Goal: Task Accomplishment & Management: Use online tool/utility

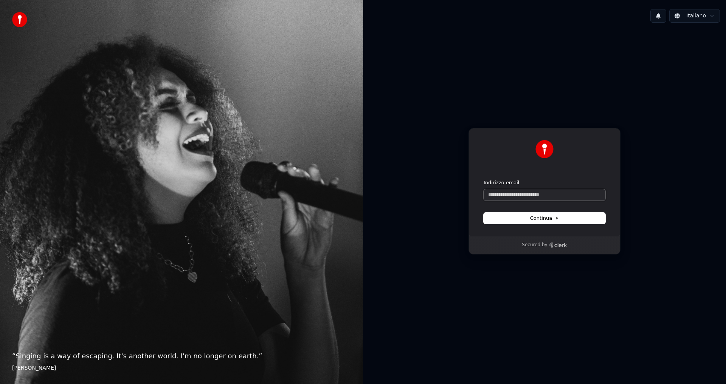
click at [539, 197] on input "Indirizzo email" at bounding box center [544, 194] width 122 height 11
type input "*"
click at [548, 222] on button "Continua" at bounding box center [544, 218] width 122 height 11
type input "**********"
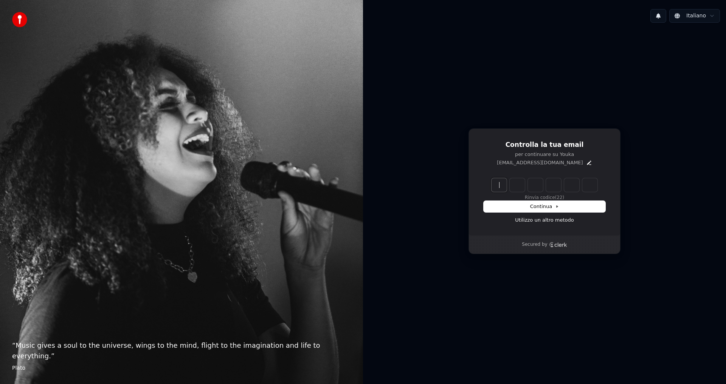
click at [507, 183] on input "Enter verification code" at bounding box center [551, 185] width 121 height 14
type input "******"
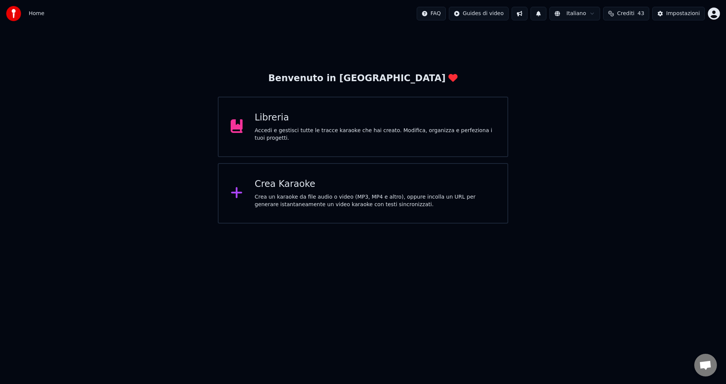
scroll to position [372, 0]
click at [310, 119] on div "Libreria" at bounding box center [375, 118] width 241 height 12
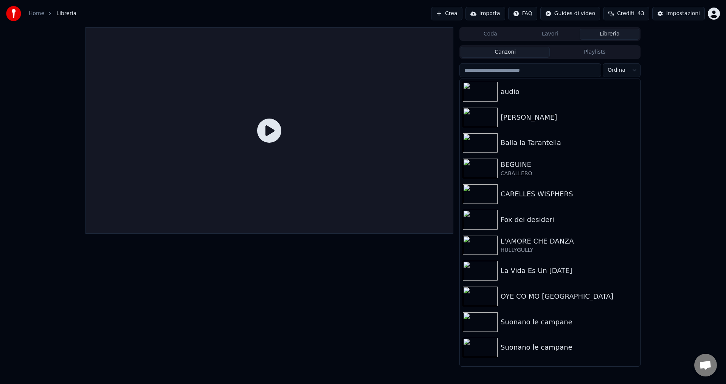
click at [460, 15] on button "Crea" at bounding box center [446, 14] width 31 height 14
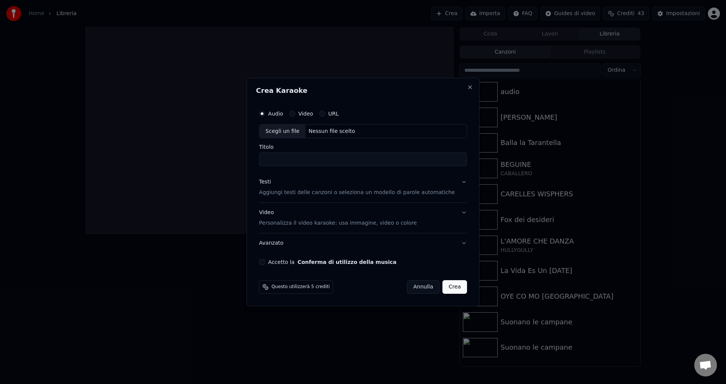
click at [324, 134] on div "Nessun file scelto" at bounding box center [331, 132] width 53 height 8
drag, startPoint x: 334, startPoint y: 157, endPoint x: 361, endPoint y: 159, distance: 26.6
click at [361, 159] on input "**********" at bounding box center [363, 160] width 208 height 14
type input "**********"
click at [271, 183] on div "Testi" at bounding box center [265, 183] width 12 height 8
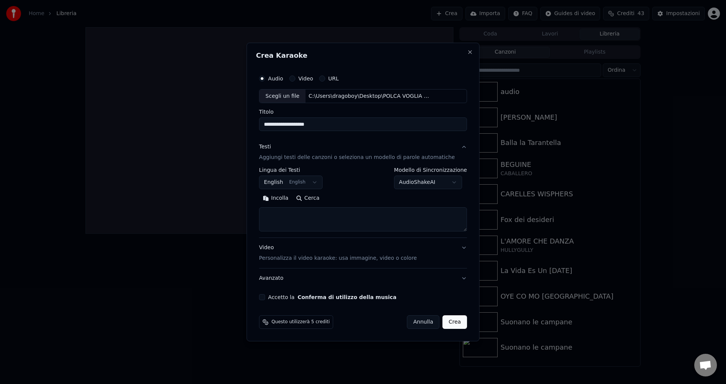
click at [277, 184] on button "English English" at bounding box center [290, 183] width 63 height 14
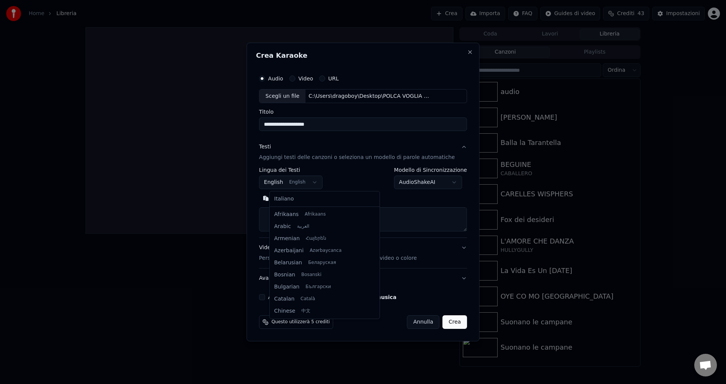
scroll to position [60, 0]
select select "**"
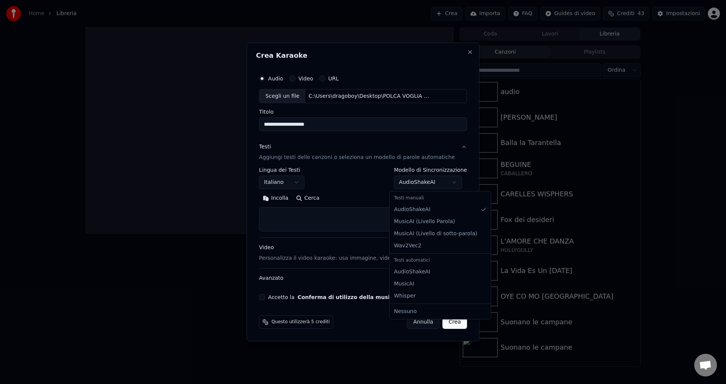
click at [434, 183] on body "Home Libreria Crea Importa FAQ Guides di video Crediti 43 Impostazioni Coda Lav…" at bounding box center [363, 192] width 726 height 384
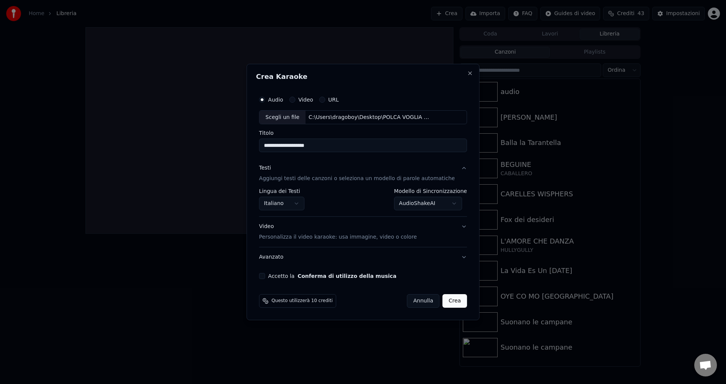
click at [265, 277] on button "Accetto la Conferma di utilizzo della musica" at bounding box center [262, 276] width 6 height 6
click at [447, 303] on button "Crea" at bounding box center [455, 301] width 24 height 14
select select "**********"
select select
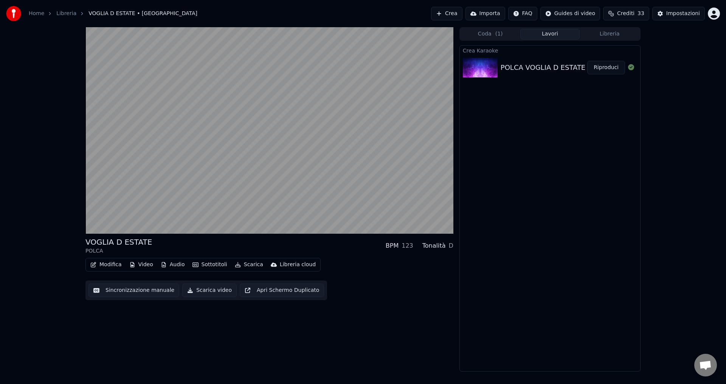
click at [208, 263] on button "Sottotitoli" at bounding box center [209, 265] width 41 height 11
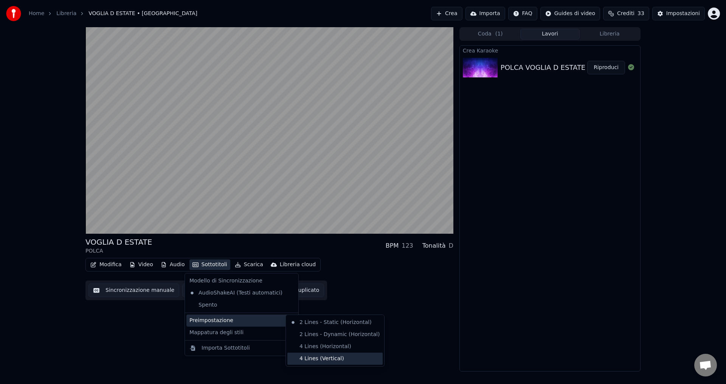
click at [310, 359] on div "4 Lines (Vertical)" at bounding box center [334, 359] width 95 height 12
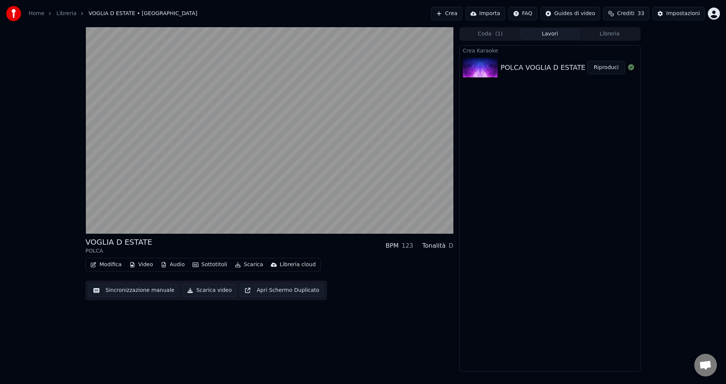
click at [139, 265] on button "Video" at bounding box center [141, 265] width 30 height 11
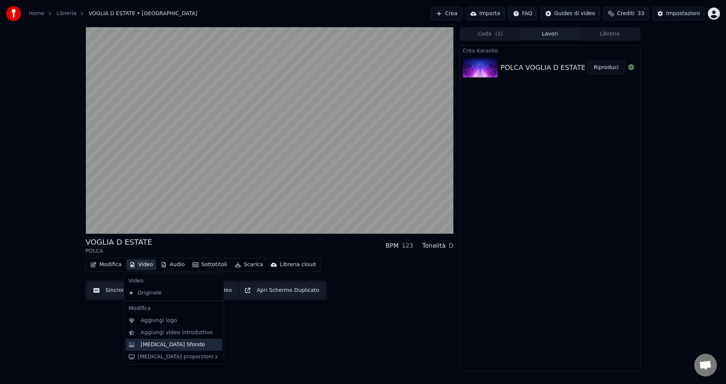
click at [161, 347] on div "[MEDICAL_DATA] Sfondo" at bounding box center [173, 345] width 64 height 8
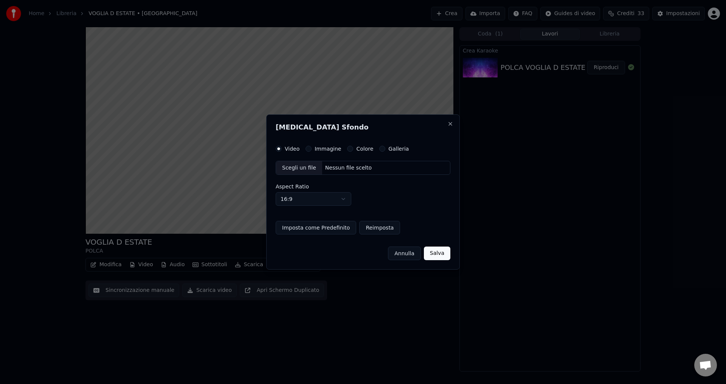
click at [341, 148] on div "Video Immagine Colore Galleria" at bounding box center [342, 149] width 133 height 6
click at [347, 149] on button "Colore" at bounding box center [350, 149] width 6 height 6
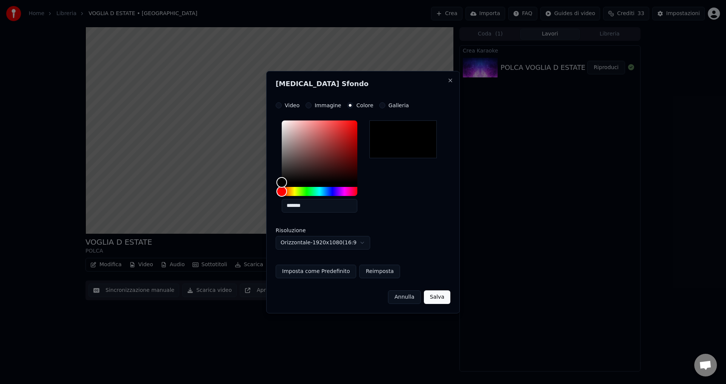
click at [441, 295] on button "Salva" at bounding box center [437, 298] width 26 height 14
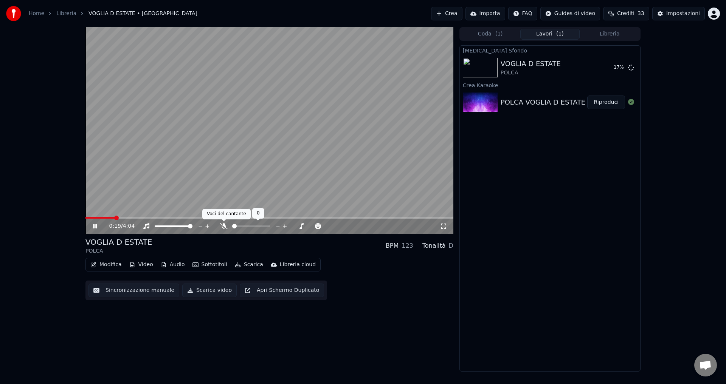
click at [224, 226] on icon at bounding box center [224, 226] width 8 height 6
click at [612, 69] on button "Riproduci" at bounding box center [606, 68] width 38 height 14
click at [221, 227] on icon at bounding box center [224, 226] width 8 height 6
click at [141, 217] on span at bounding box center [122, 218] width 74 height 2
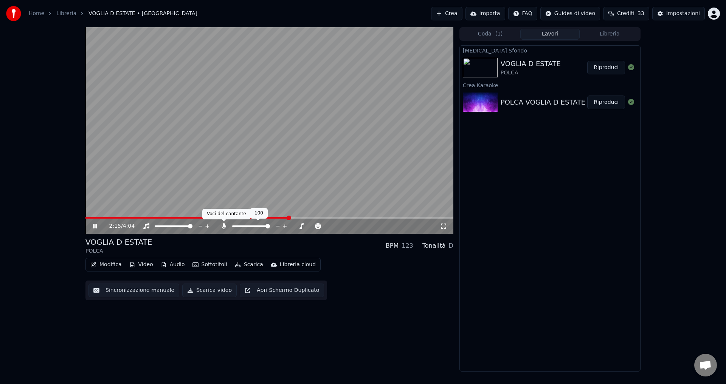
click at [223, 227] on icon at bounding box center [223, 226] width 4 height 6
click at [223, 227] on icon at bounding box center [224, 226] width 8 height 6
click at [335, 218] on span at bounding box center [269, 218] width 368 height 2
click at [343, 218] on span at bounding box center [269, 218] width 368 height 2
click at [357, 218] on span at bounding box center [269, 218] width 368 height 2
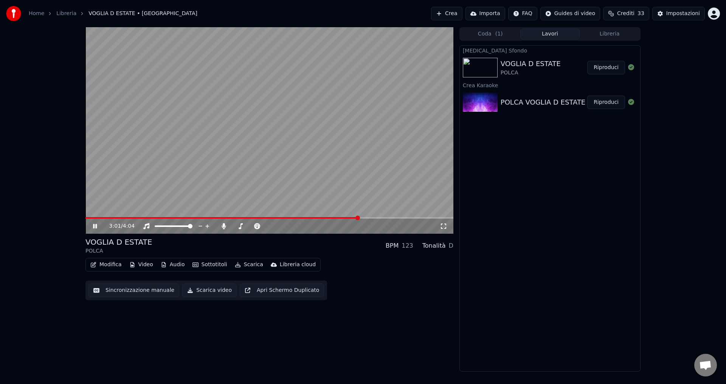
click at [365, 218] on span at bounding box center [269, 218] width 368 height 2
click at [93, 227] on icon at bounding box center [95, 226] width 4 height 5
click at [222, 224] on icon at bounding box center [224, 226] width 8 height 6
click at [194, 291] on button "Scarica video" at bounding box center [209, 291] width 54 height 14
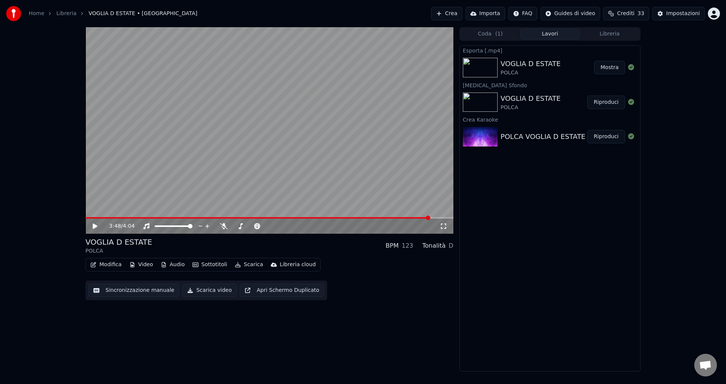
click at [608, 67] on button "Mostra" at bounding box center [609, 68] width 31 height 14
click at [714, 12] on html "Home Libreria VOGLIA D ESTATE • POLCA Crea Importa FAQ Guides di video Crediti …" at bounding box center [363, 192] width 726 height 384
click at [647, 81] on div "Esci" at bounding box center [680, 87] width 87 height 12
